Goal: Task Accomplishment & Management: Use online tool/utility

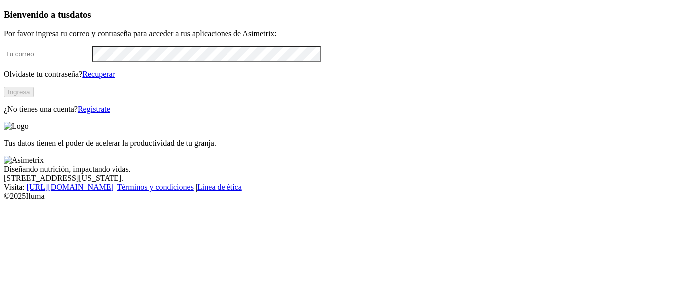
click at [48, 59] on input "email" at bounding box center [48, 54] width 88 height 10
type input "[PERSON_NAME][EMAIL_ADDRESS][PERSON_NAME][DOMAIN_NAME]"
click input "submit" at bounding box center [0, 0] width 0 height 0
